Goal: Information Seeking & Learning: Learn about a topic

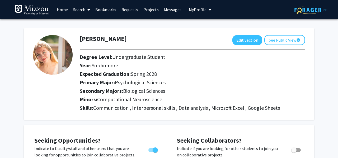
click at [87, 10] on span at bounding box center [87, 10] width 5 height 19
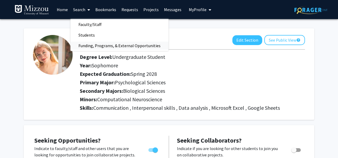
click at [103, 46] on span "Funding, Programs, & External Opportunities" at bounding box center [120, 45] width 98 height 11
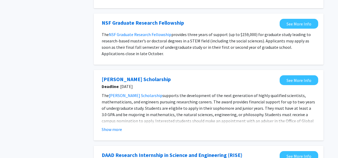
scroll to position [188, 0]
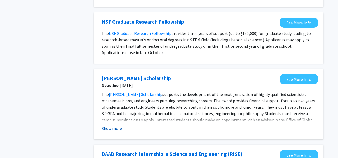
click at [110, 128] on button "Show more" at bounding box center [112, 128] width 20 height 6
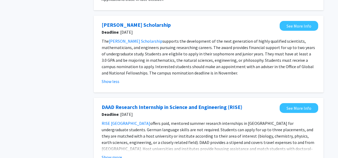
scroll to position [240, 0]
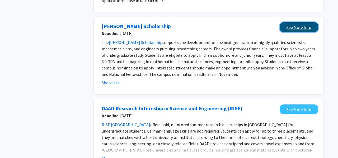
click at [287, 25] on link "See More Info" at bounding box center [299, 27] width 39 height 10
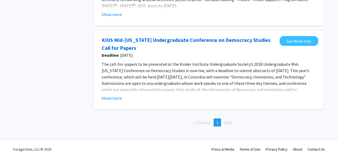
scroll to position [677, 0]
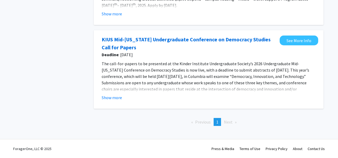
click at [229, 121] on span "Next page" at bounding box center [228, 121] width 9 height 5
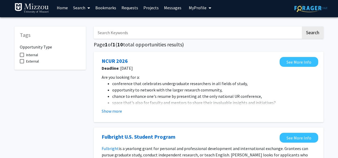
scroll to position [0, 0]
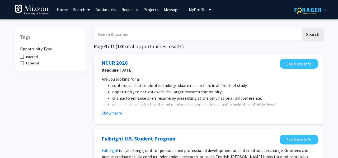
click at [63, 10] on link "Home" at bounding box center [62, 9] width 16 height 19
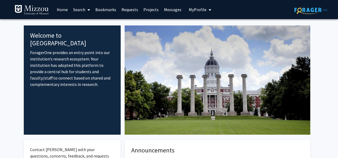
click at [90, 11] on icon at bounding box center [89, 10] width 3 height 4
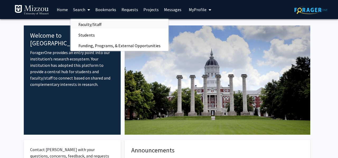
click at [92, 24] on span "Faculty/Staff" at bounding box center [90, 24] width 39 height 11
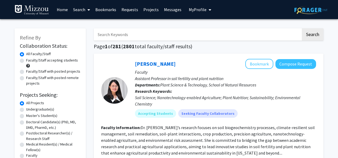
click at [44, 63] on label "Faculty/Staff accepting students" at bounding box center [52, 60] width 52 height 6
click at [30, 61] on input "Faculty/Staff accepting students" at bounding box center [27, 58] width 3 height 3
radio input "true"
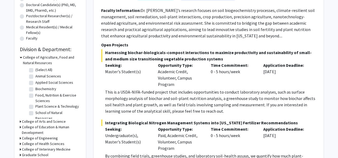
scroll to position [118, 0]
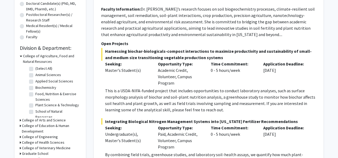
click at [49, 88] on label "Biochemistry" at bounding box center [45, 88] width 21 height 6
click at [39, 88] on input "Biochemistry" at bounding box center [36, 86] width 3 height 3
checkbox input "true"
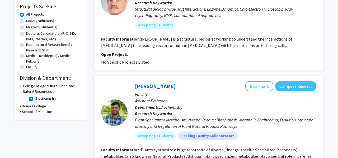
scroll to position [89, 0]
click at [35, 99] on label "Biochemistry" at bounding box center [45, 98] width 21 height 6
click at [35, 99] on input "Biochemistry" at bounding box center [36, 96] width 3 height 3
checkbox input "false"
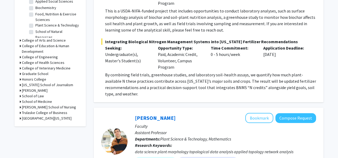
scroll to position [207, 0]
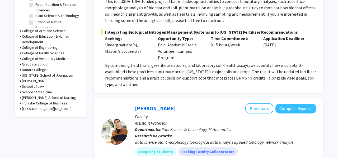
click at [33, 90] on h3 "School of Medicine" at bounding box center [37, 92] width 30 height 6
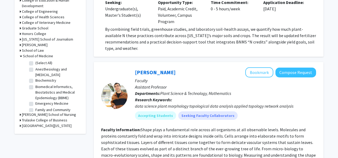
scroll to position [244, 0]
click at [36, 114] on h3 "[PERSON_NAME] School of Nursing" at bounding box center [49, 114] width 54 height 6
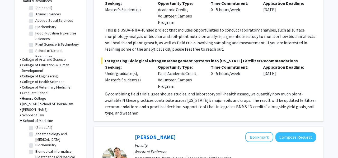
scroll to position [183, 0]
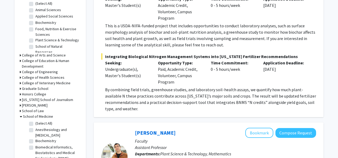
click at [58, 54] on h3 "College of Arts and Science" at bounding box center [44, 55] width 44 height 6
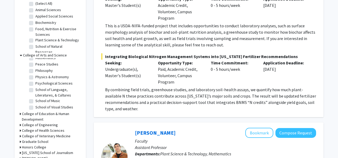
scroll to position [117, 0]
click at [45, 82] on label "Psychological Sciences" at bounding box center [53, 82] width 37 height 6
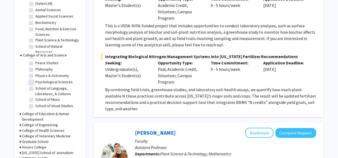
click at [39, 82] on input "Psychological Sciences" at bounding box center [36, 80] width 3 height 3
checkbox input "true"
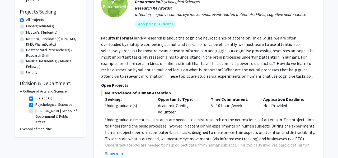
scroll to position [90, 0]
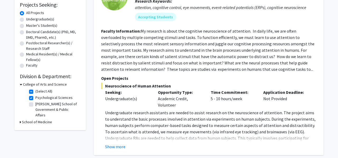
click at [22, 85] on div "College of Arts and Science" at bounding box center [50, 84] width 61 height 6
click at [21, 85] on icon at bounding box center [21, 84] width 2 height 6
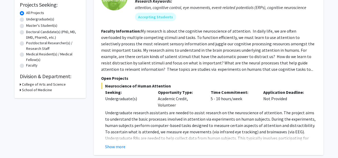
click at [20, 84] on icon at bounding box center [20, 84] width 1 height 6
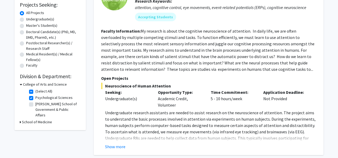
click at [19, 116] on div "Refine By Collaboration Status: Collaboration Status All Faculty/Staff Collabor…" at bounding box center [50, 33] width 71 height 191
click at [20, 119] on icon at bounding box center [20, 122] width 1 height 6
click at [51, 132] on label "Neurology" at bounding box center [43, 135] width 16 height 6
click at [39, 132] on input "Neurology" at bounding box center [36, 133] width 3 height 3
checkbox input "true"
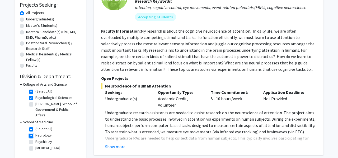
checkbox input "true"
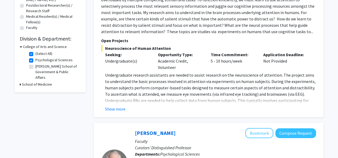
scroll to position [125, 0]
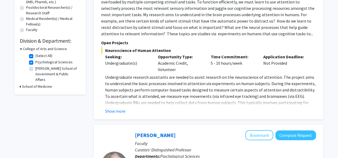
click at [36, 84] on h3 "School of Medicine" at bounding box center [37, 87] width 30 height 6
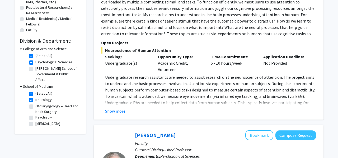
click at [40, 114] on label "Psychiatry" at bounding box center [43, 117] width 17 height 6
click at [39, 114] on input "Psychiatry" at bounding box center [36, 115] width 3 height 3
checkbox input "true"
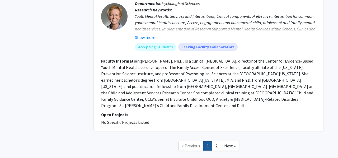
scroll to position [1383, 0]
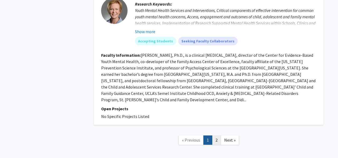
click at [217, 135] on link "2" at bounding box center [216, 139] width 9 height 9
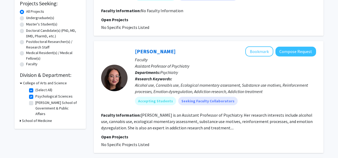
scroll to position [92, 0]
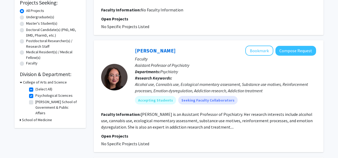
click at [228, 127] on fg-read-more "[PERSON_NAME] is an Assistant Professor of Psychiatry. Her research interests i…" at bounding box center [207, 120] width 212 height 18
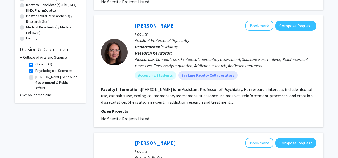
scroll to position [123, 0]
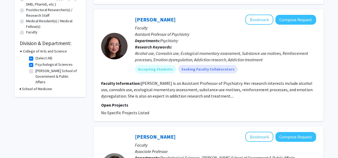
click at [214, 95] on fg-read-more "[PERSON_NAME] is an Assistant Professor of Psychiatry. Her research interests i…" at bounding box center [207, 89] width 212 height 18
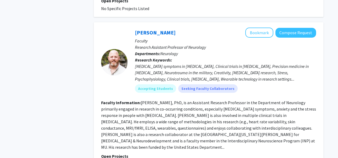
scroll to position [665, 0]
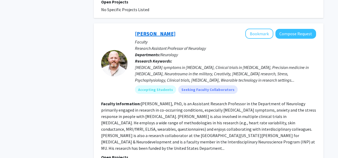
click at [157, 30] on link "[PERSON_NAME]" at bounding box center [155, 33] width 41 height 7
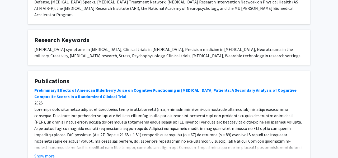
scroll to position [192, 0]
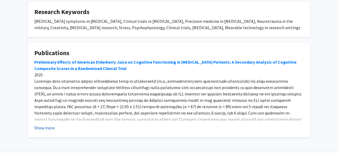
click at [41, 124] on button "Show more" at bounding box center [44, 127] width 20 height 6
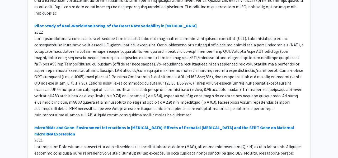
scroll to position [1256, 0]
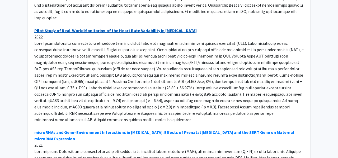
click at [149, 28] on link "Pilot Study of Real-World Monitoring of the Heart Rate Variability in [MEDICAL_…" at bounding box center [115, 30] width 163 height 5
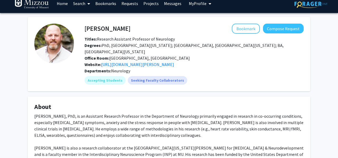
scroll to position [0, 0]
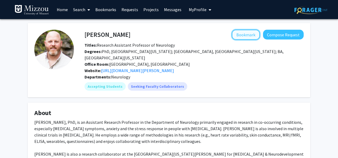
click at [237, 33] on button "Bookmark" at bounding box center [246, 35] width 28 height 10
